Goal: Information Seeking & Learning: Learn about a topic

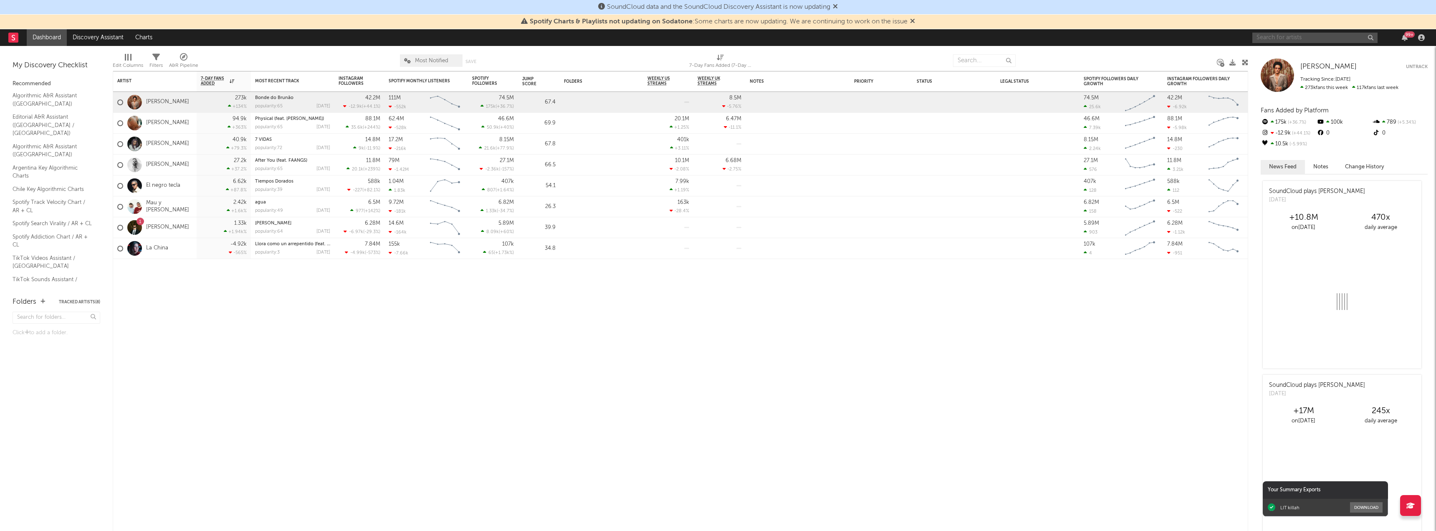
click at [1270, 33] on input "text" at bounding box center [1314, 38] width 125 height 10
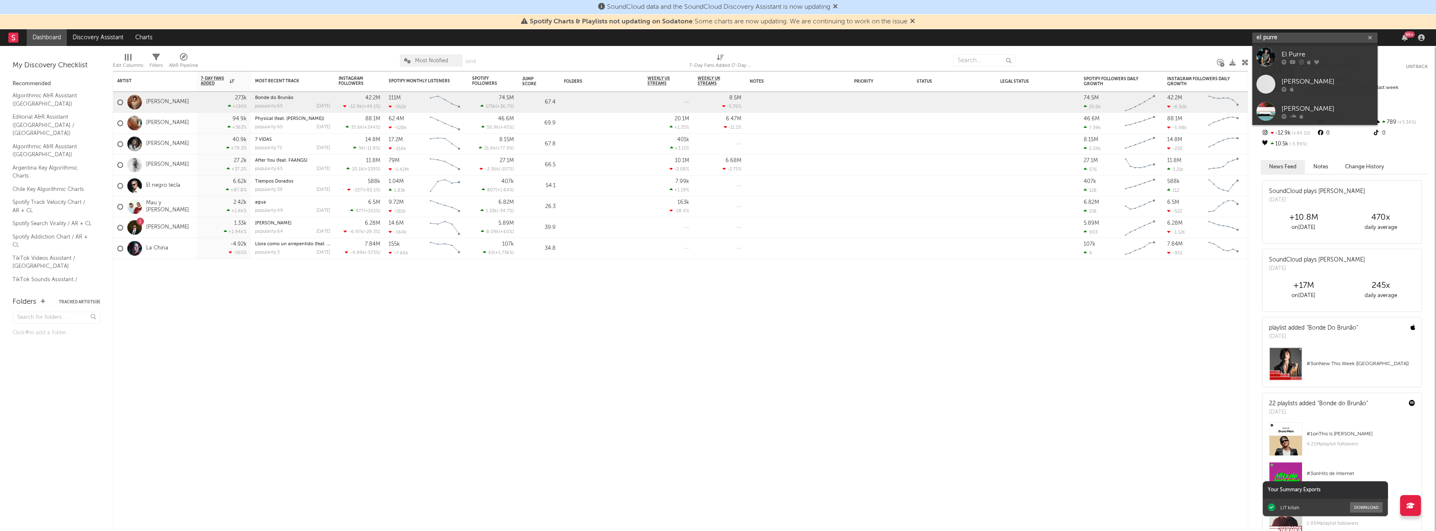
click at [1296, 43] on input "el purre" at bounding box center [1314, 38] width 125 height 10
type input "el purre"
click at [1298, 51] on div "El Purre" at bounding box center [1328, 54] width 92 height 10
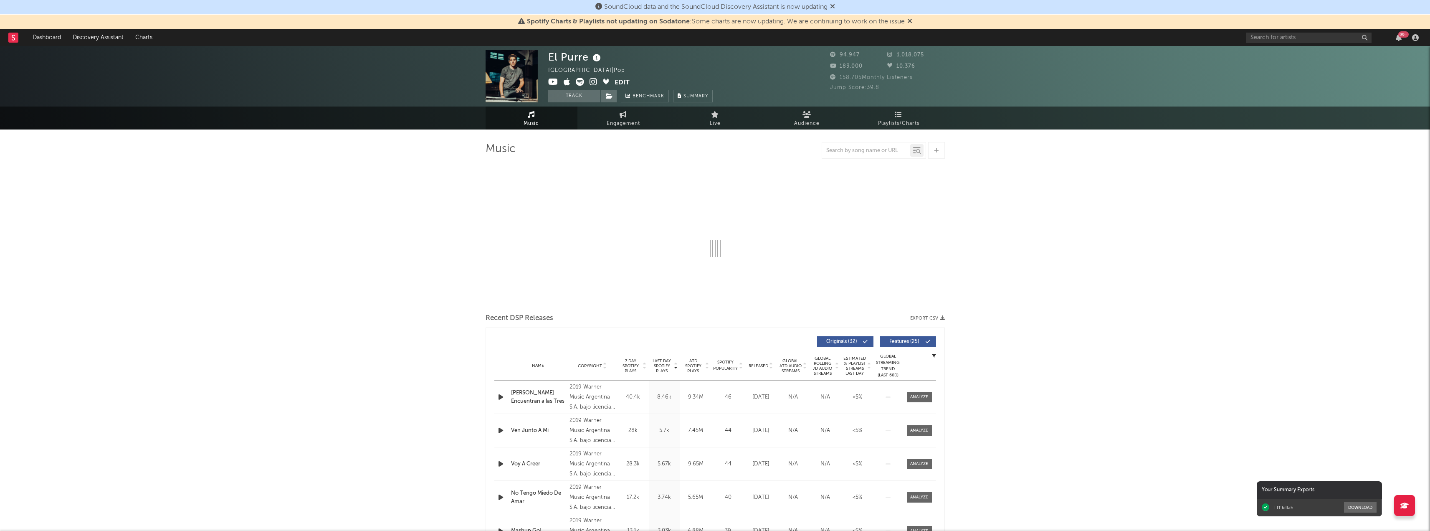
select select "6m"
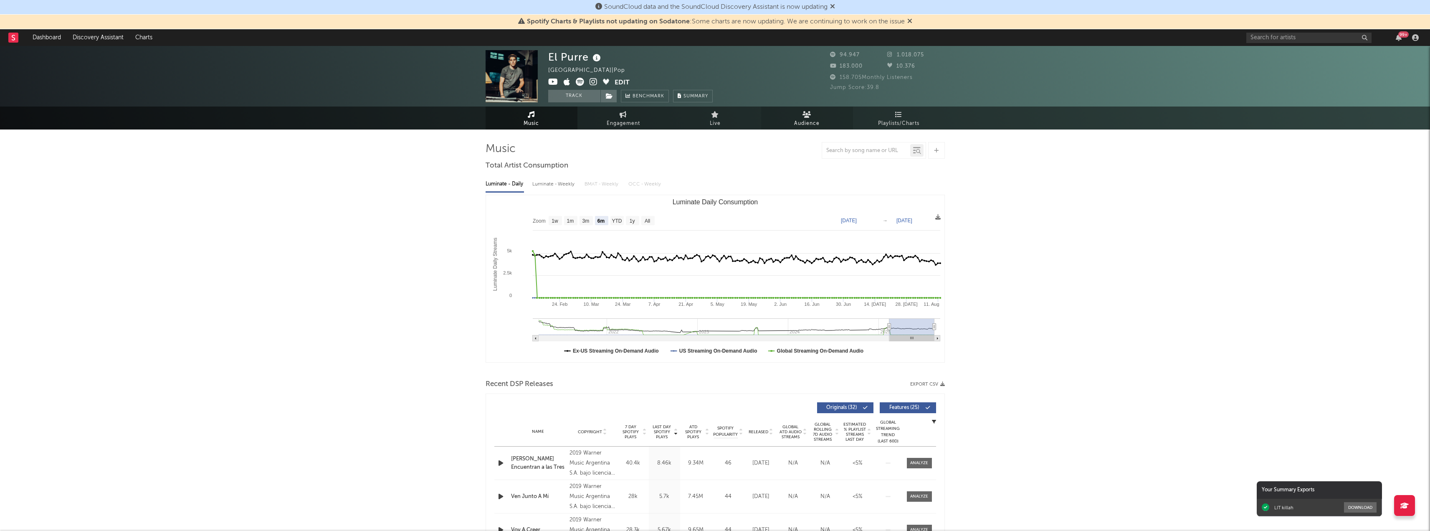
click at [817, 119] on span "Audience" at bounding box center [806, 124] width 25 height 10
